Goal: Find specific page/section

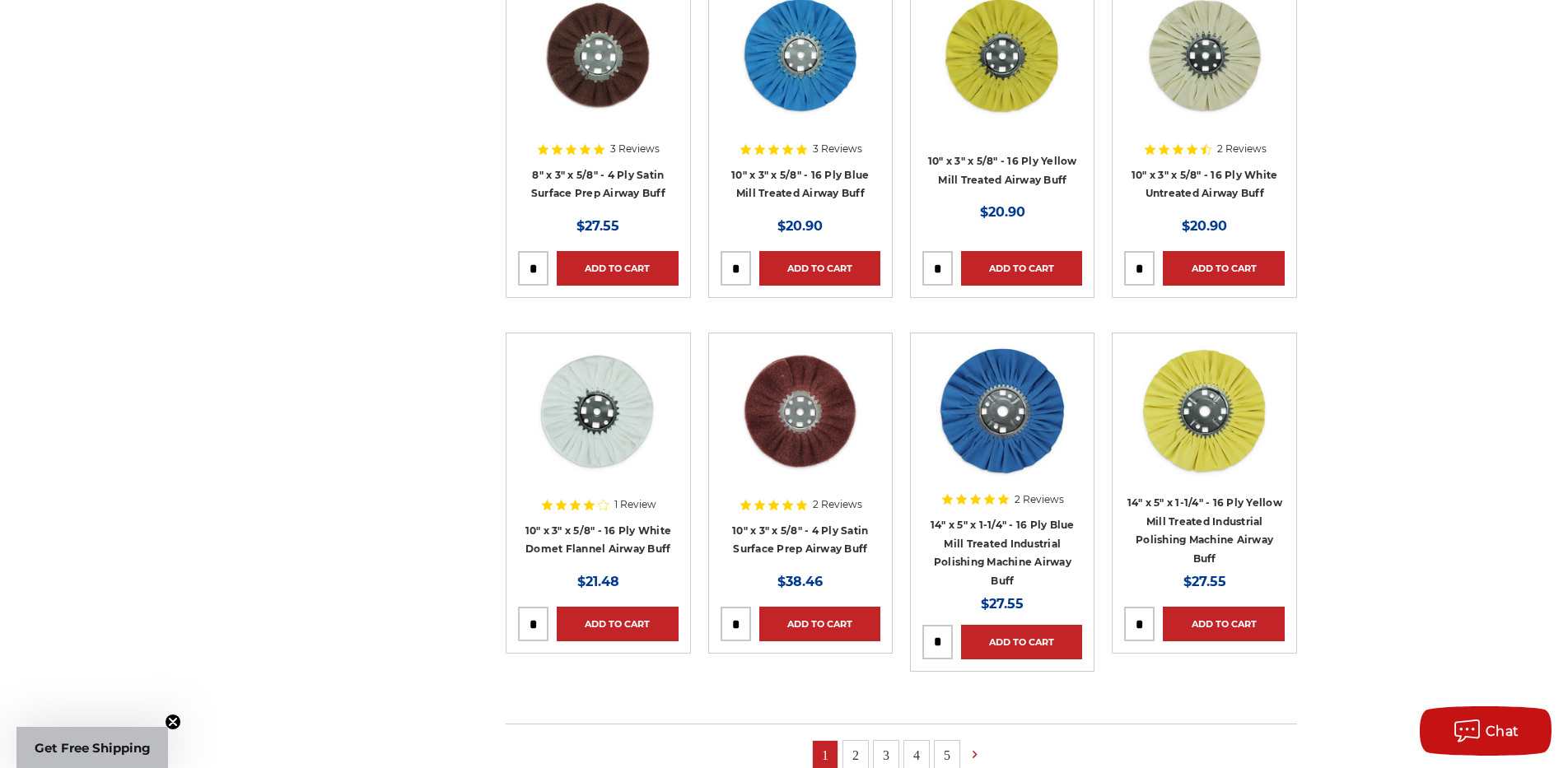
scroll to position [1152, 0]
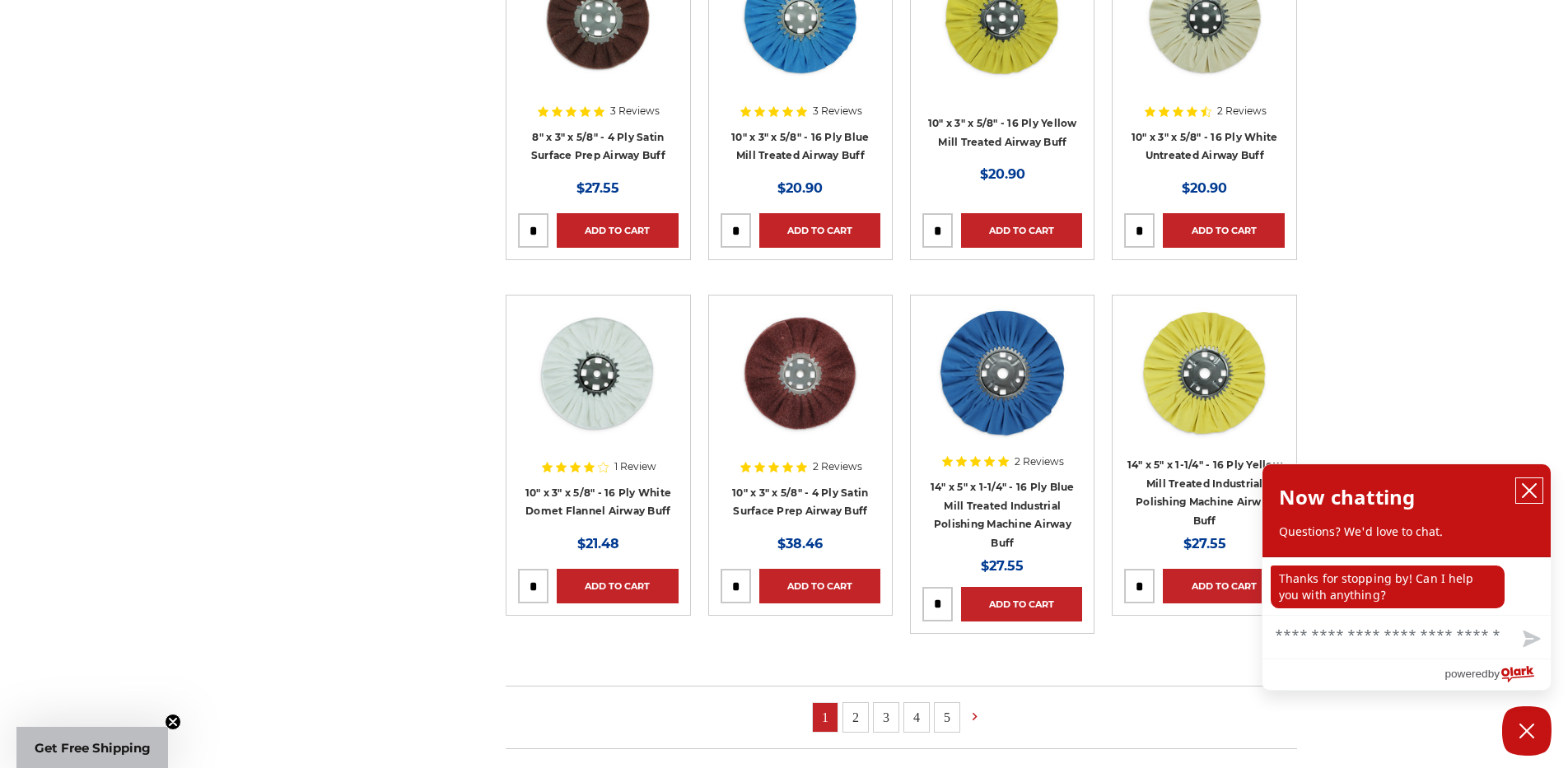
click at [1533, 491] on icon "close chatbox" at bounding box center [1529, 491] width 16 height 16
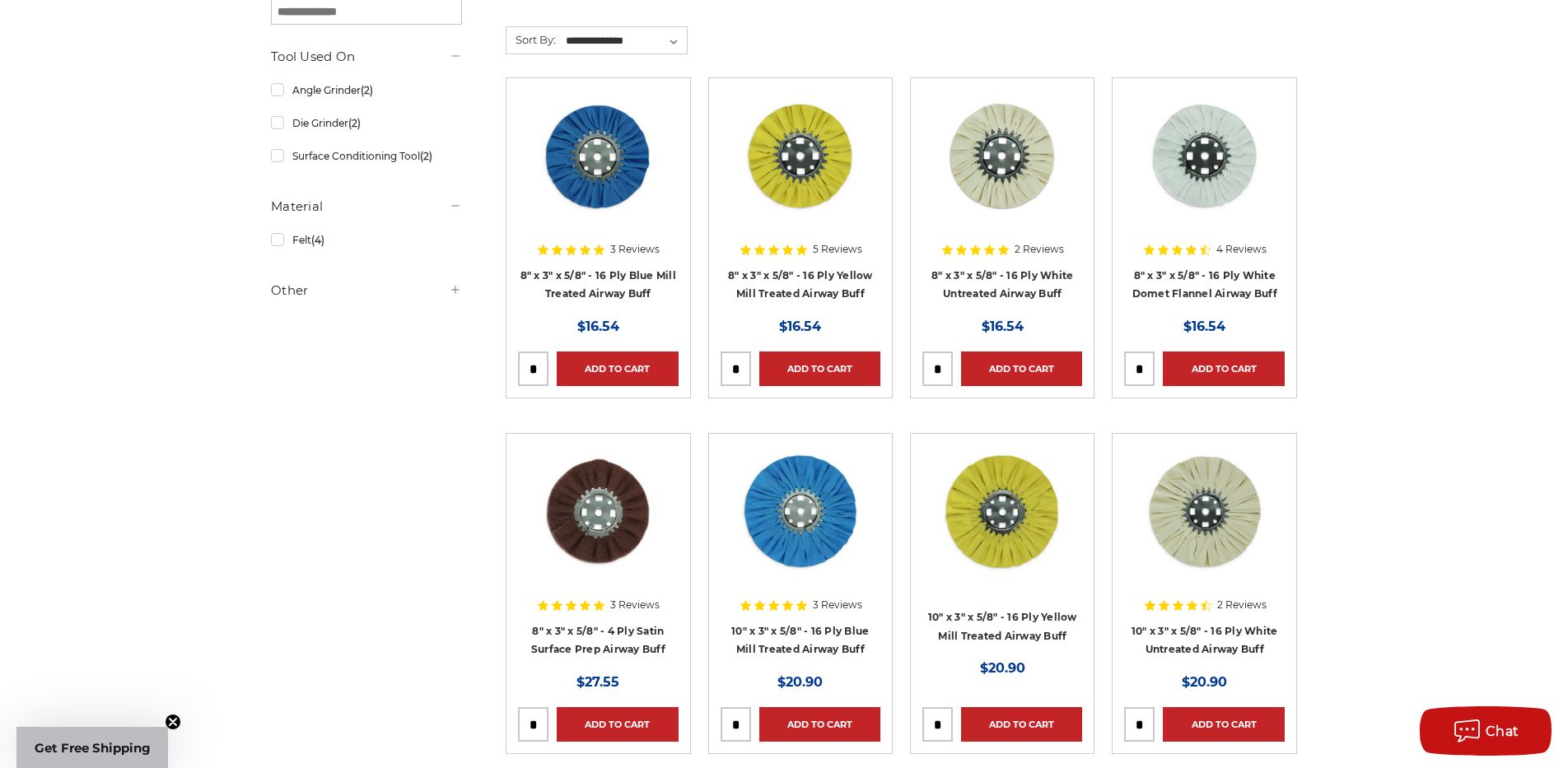
scroll to position [165, 0]
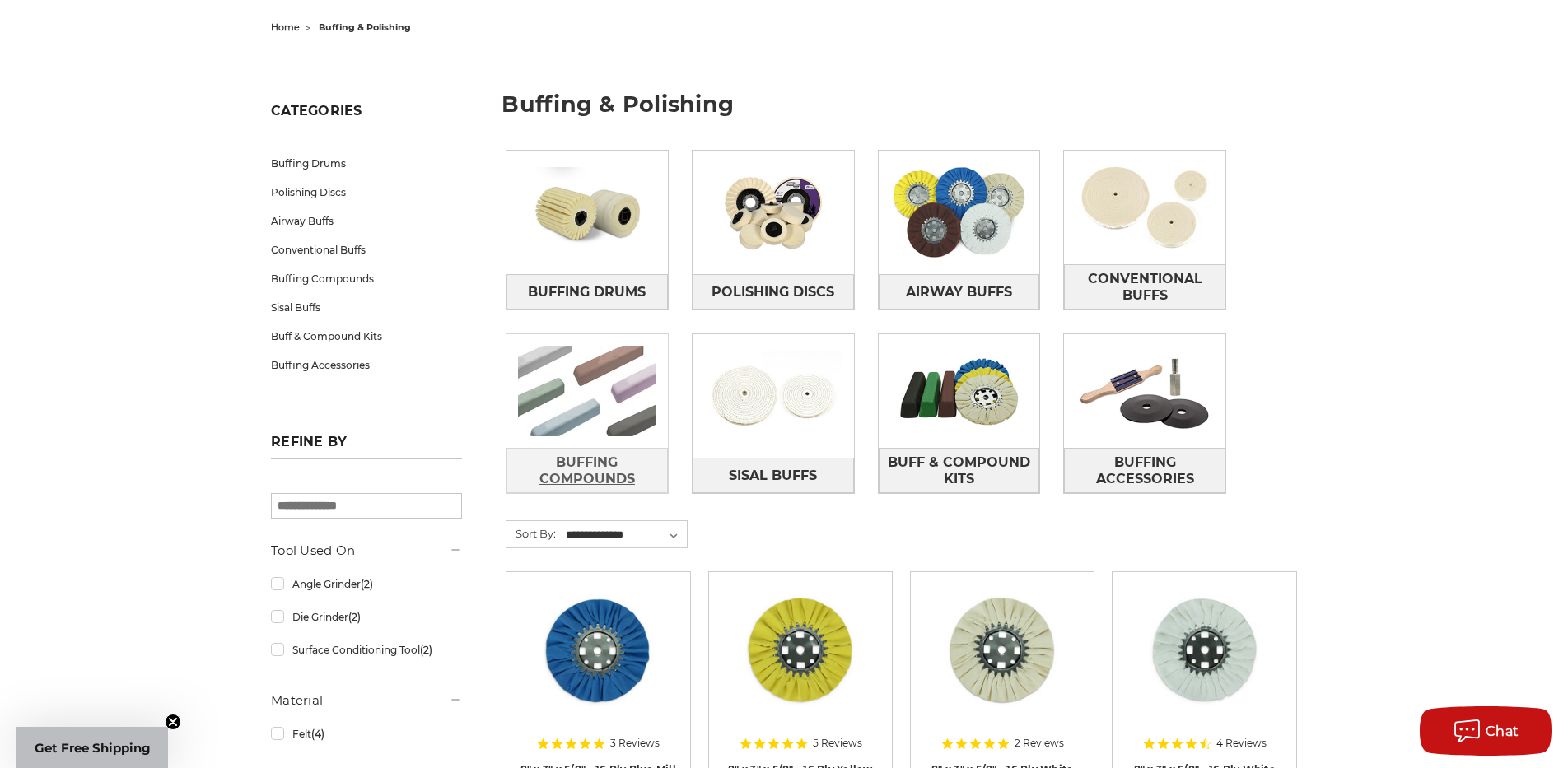
click at [614, 459] on span "Buffing Compounds" at bounding box center [587, 471] width 160 height 44
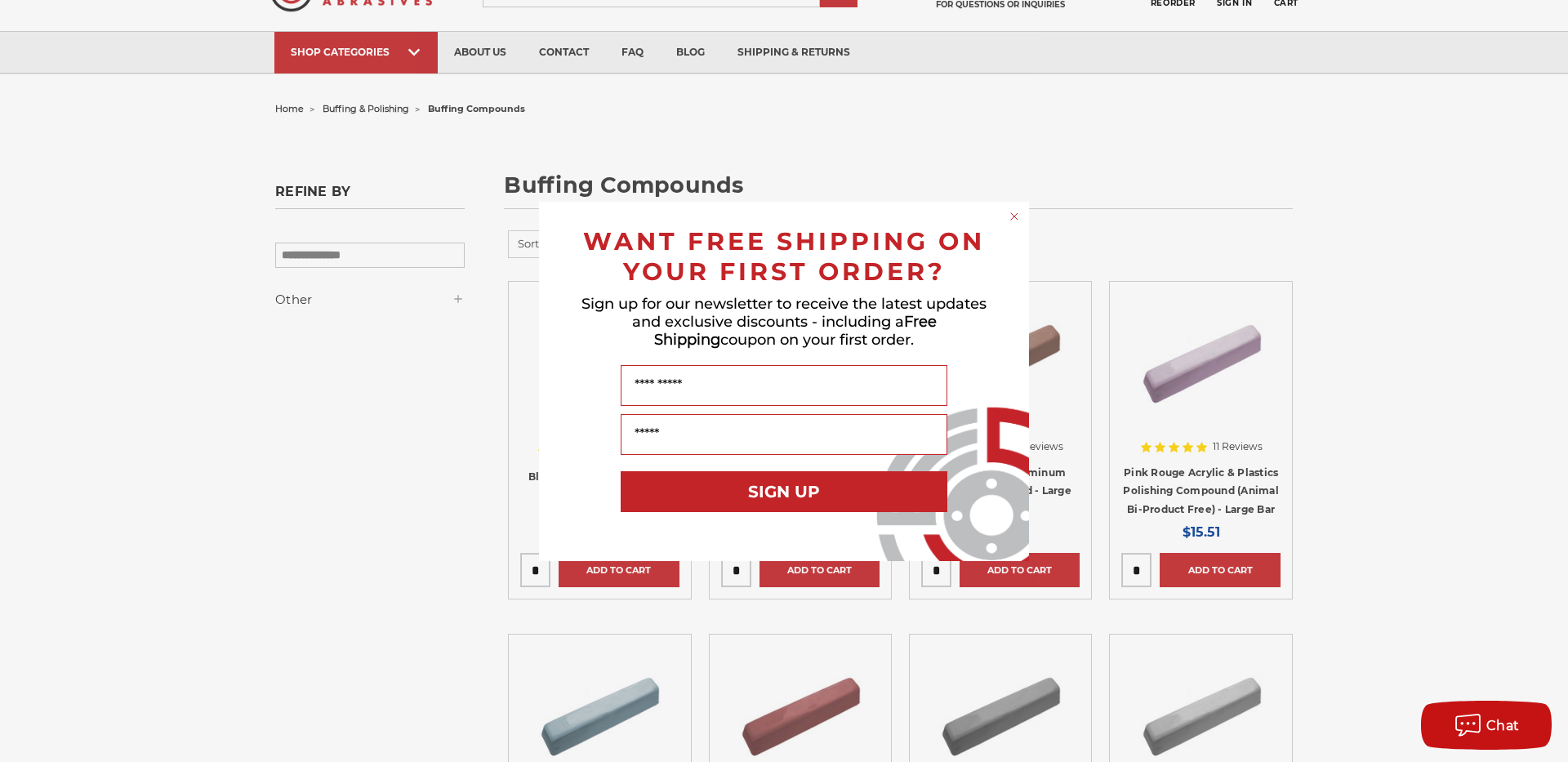
click at [1017, 220] on circle "Close dialog" at bounding box center [1014, 216] width 16 height 16
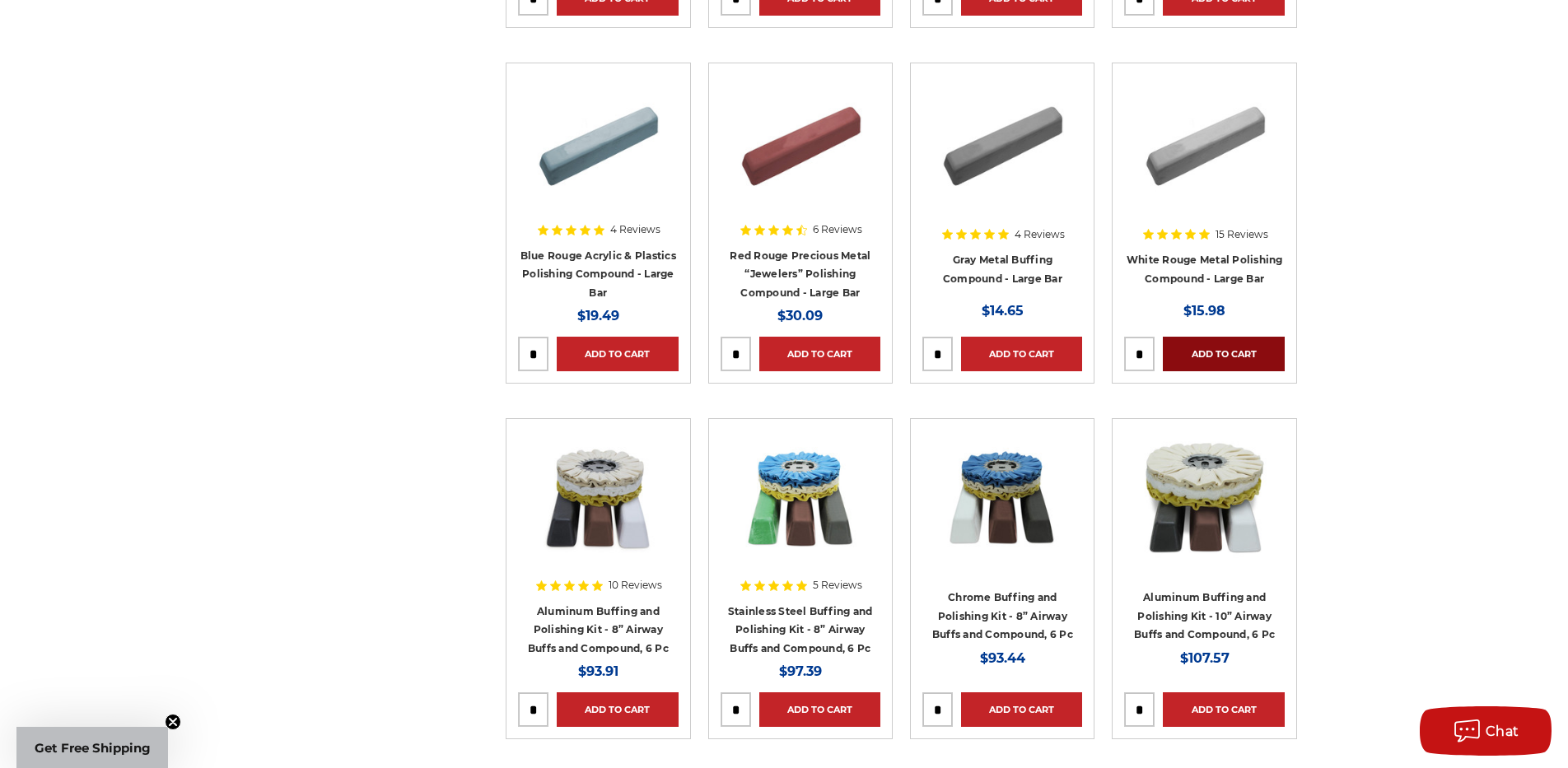
scroll to position [165, 0]
